Goal: Task Accomplishment & Management: Manage account settings

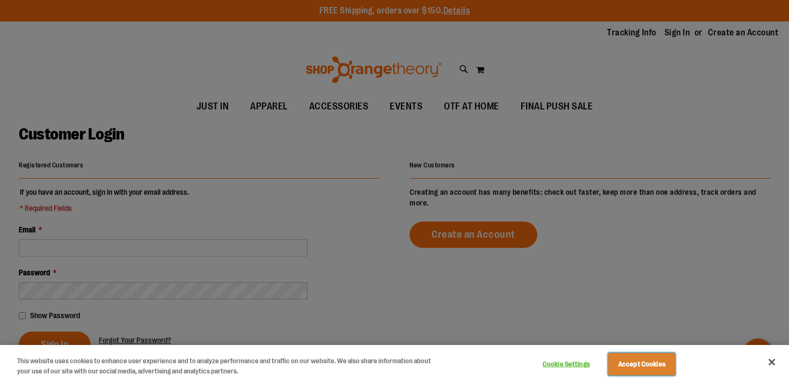
click at [629, 358] on button "Accept Cookies" at bounding box center [641, 364] width 67 height 23
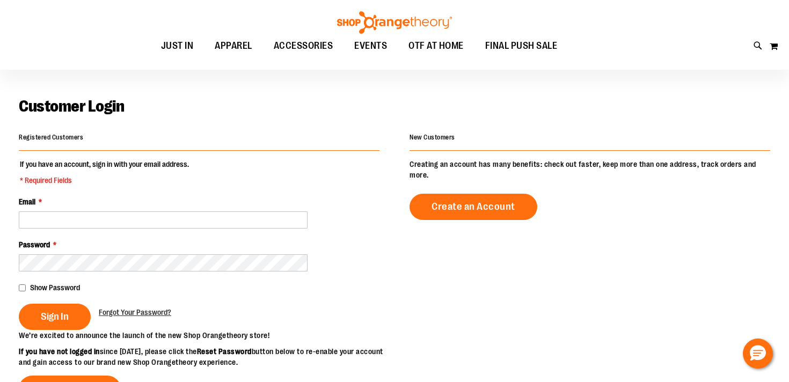
scroll to position [62, 0]
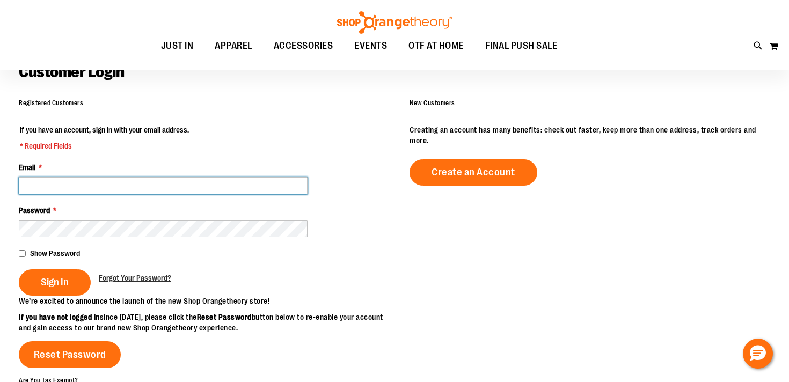
click at [87, 184] on input "Email *" at bounding box center [163, 185] width 289 height 17
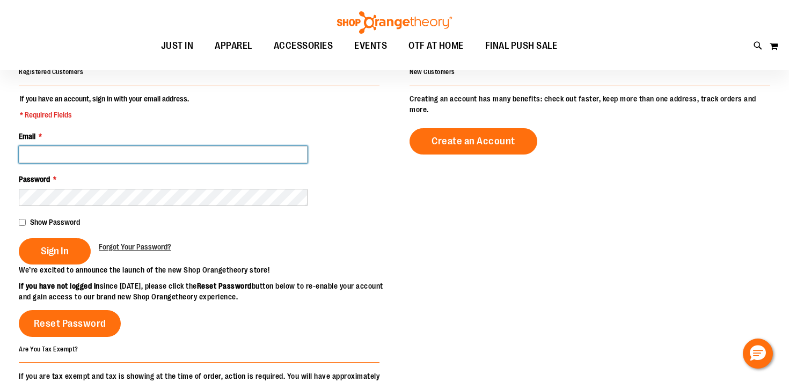
scroll to position [93, 0]
click at [84, 152] on input "Email *" at bounding box center [163, 153] width 289 height 17
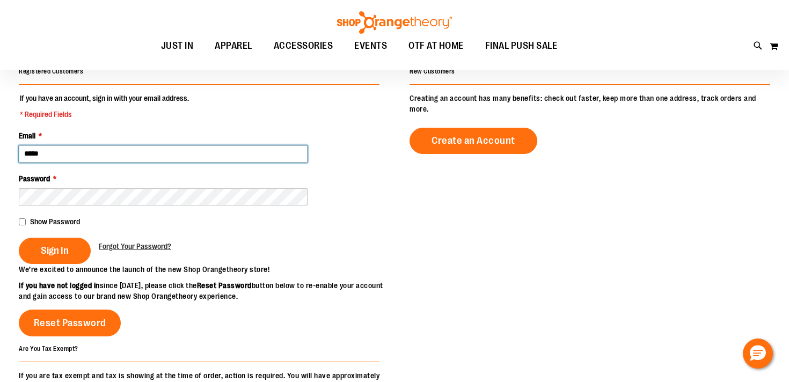
type input "**********"
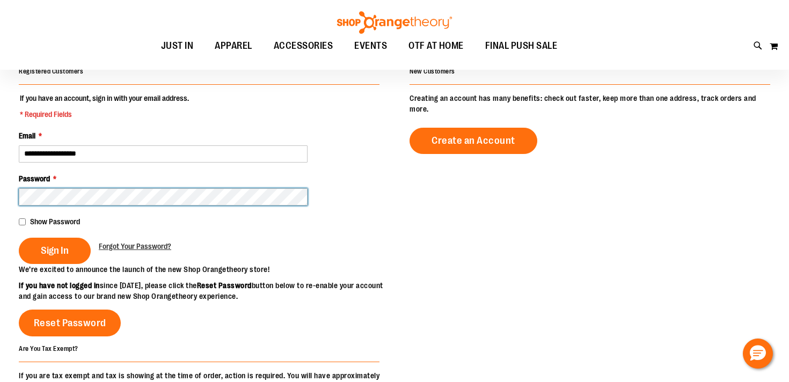
click at [19, 238] on button "Sign In" at bounding box center [55, 251] width 72 height 26
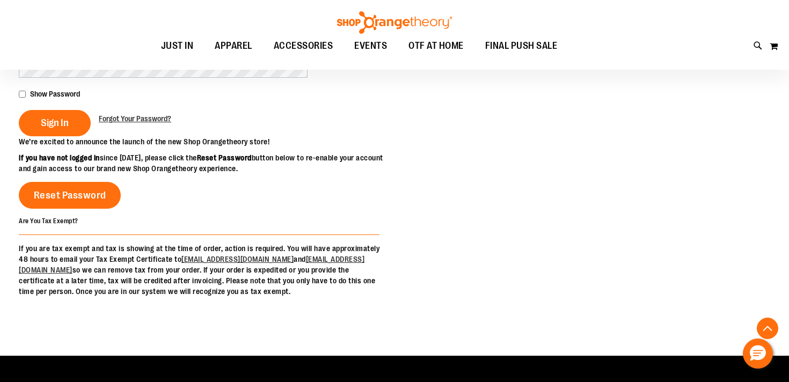
scroll to position [232, 0]
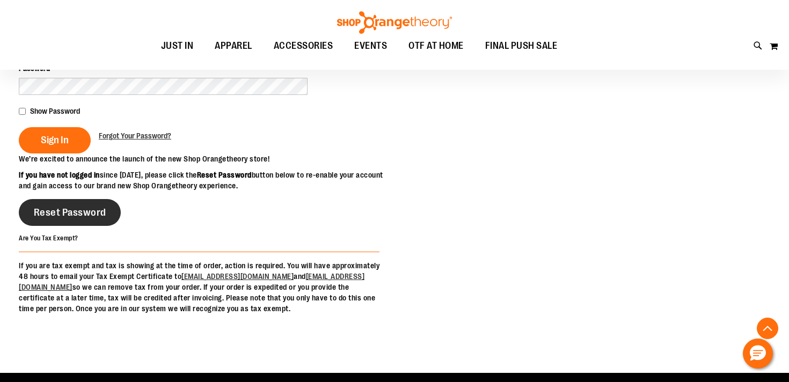
click at [107, 226] on link "Reset Password" at bounding box center [70, 212] width 102 height 27
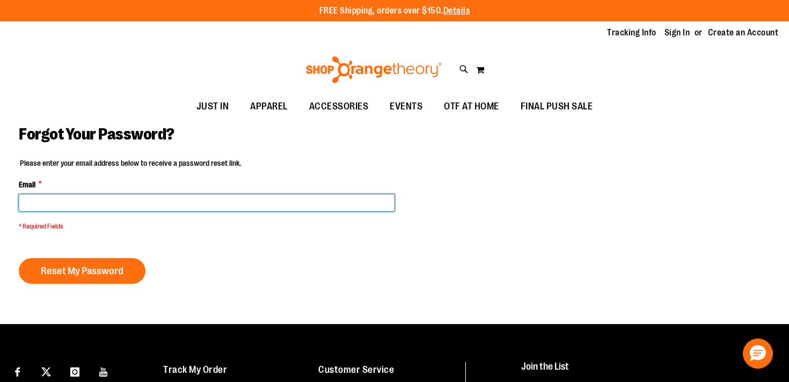
click at [111, 208] on input "Email *" at bounding box center [207, 202] width 376 height 17
type input "**********"
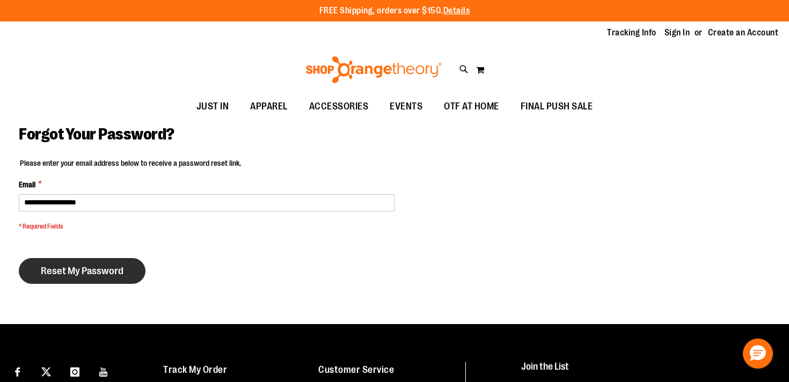
click at [98, 269] on span "Reset My Password" at bounding box center [82, 271] width 83 height 12
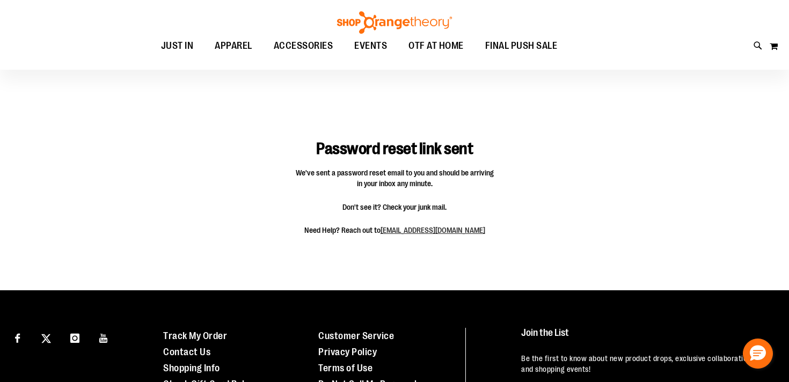
scroll to position [120, 0]
